Goal: Task Accomplishment & Management: Use online tool/utility

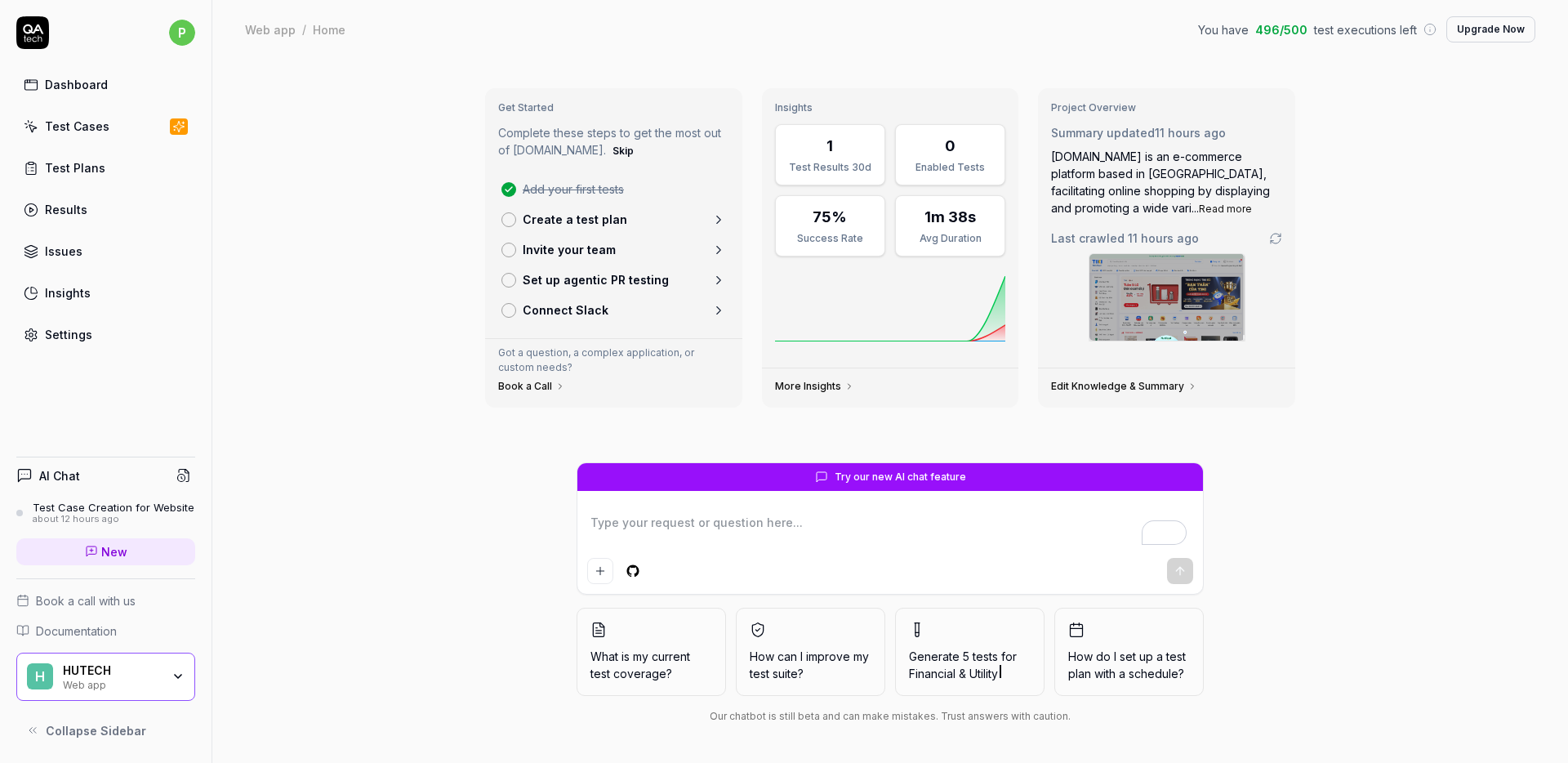
click at [255, 216] on div "Get Started Complete these steps to get the most out of [DOMAIN_NAME]. Skip Add…" at bounding box center [890, 411] width 1356 height 704
click at [65, 131] on div "Test Cases" at bounding box center [77, 127] width 64 height 17
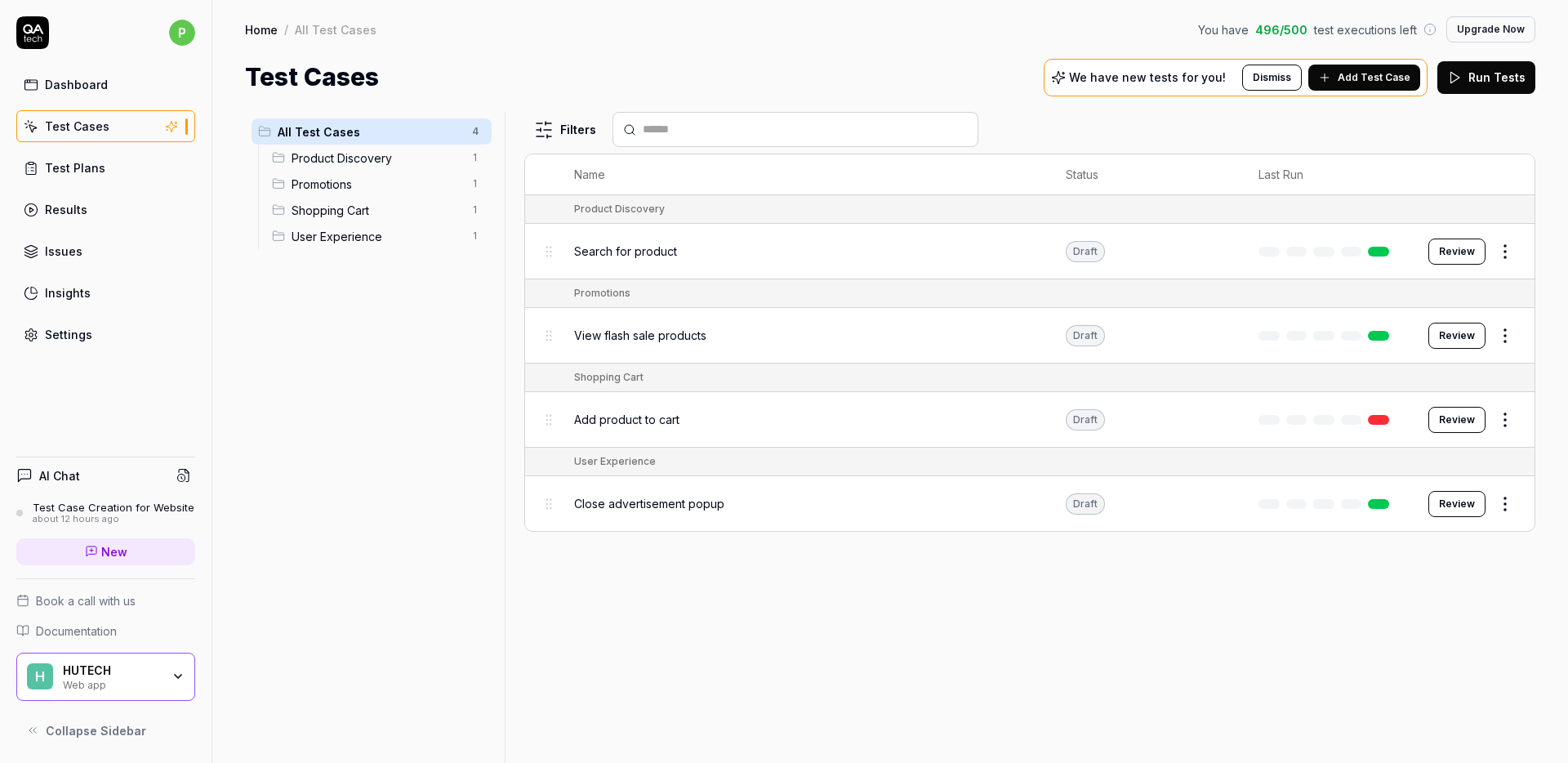
click at [1462, 339] on button "Review" at bounding box center [1457, 336] width 57 height 26
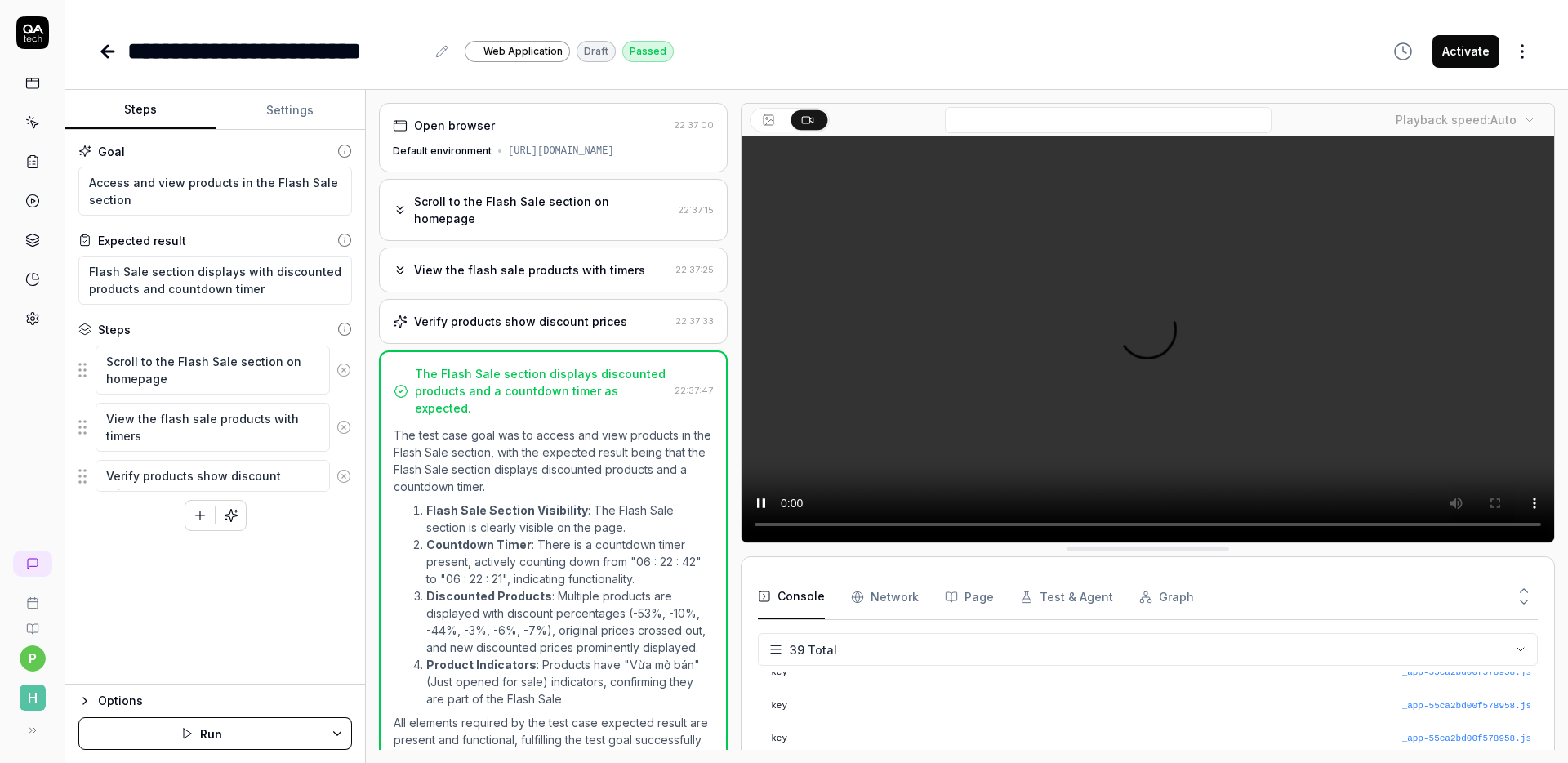
scroll to position [1239, 0]
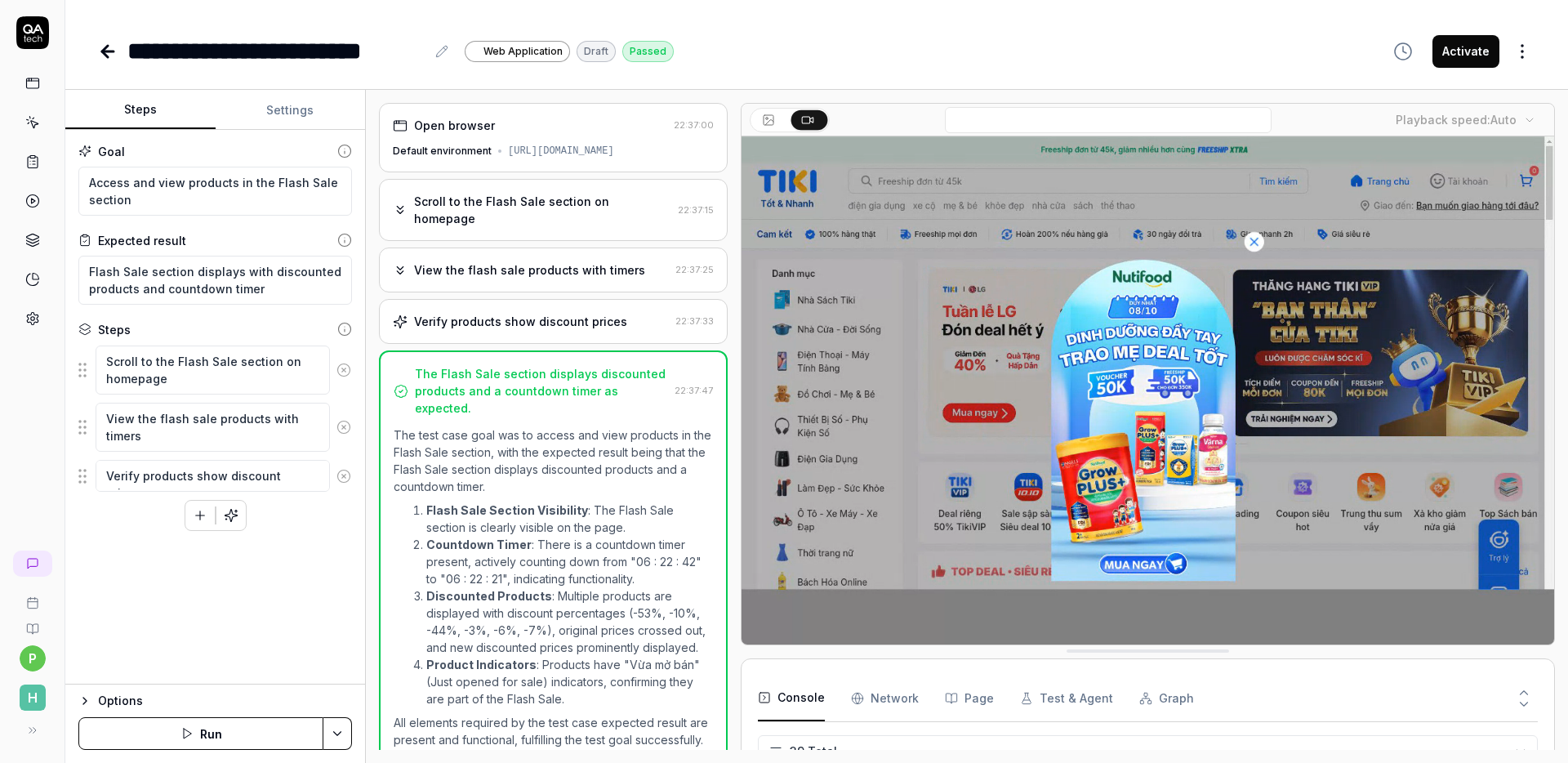
click at [860, 23] on div "**********" at bounding box center [817, 35] width 1503 height 69
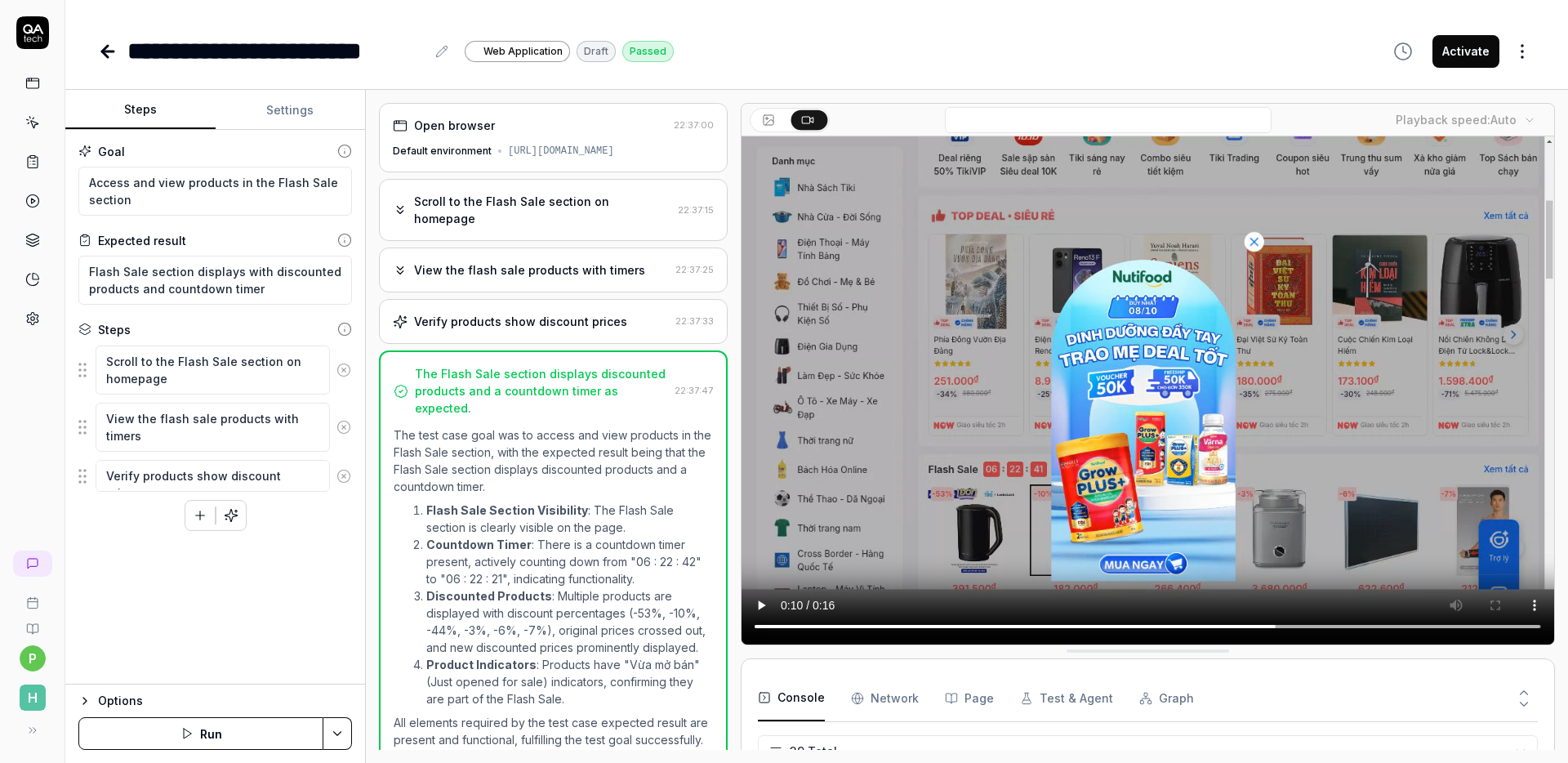
type textarea "*"
